Goal: Task Accomplishment & Management: Use online tool/utility

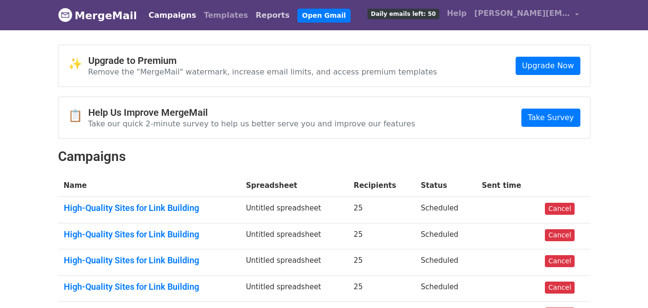
click at [252, 13] on link "Reports" at bounding box center [273, 15] width 42 height 19
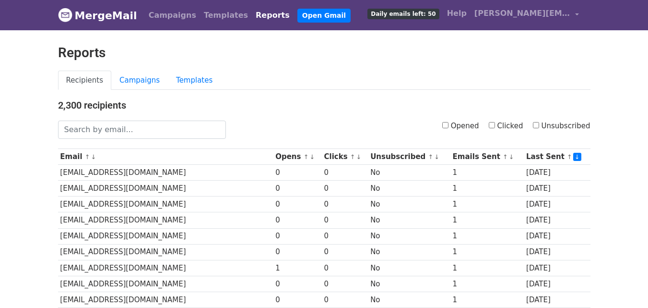
click at [495, 128] on input "Clicked" at bounding box center [492, 125] width 6 height 6
checkbox input "true"
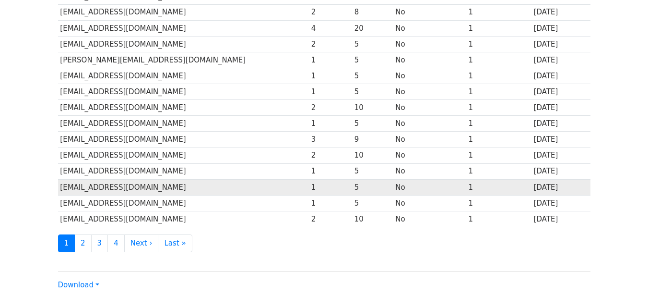
scroll to position [474, 0]
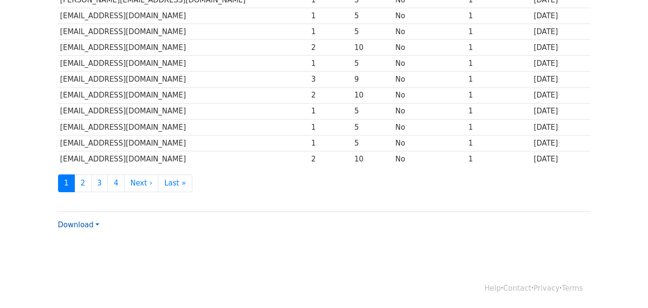
click at [86, 226] on link "Download" at bounding box center [78, 224] width 41 height 9
click at [87, 240] on link "CSV" at bounding box center [97, 242] width 76 height 15
